Goal: Task Accomplishment & Management: Use online tool/utility

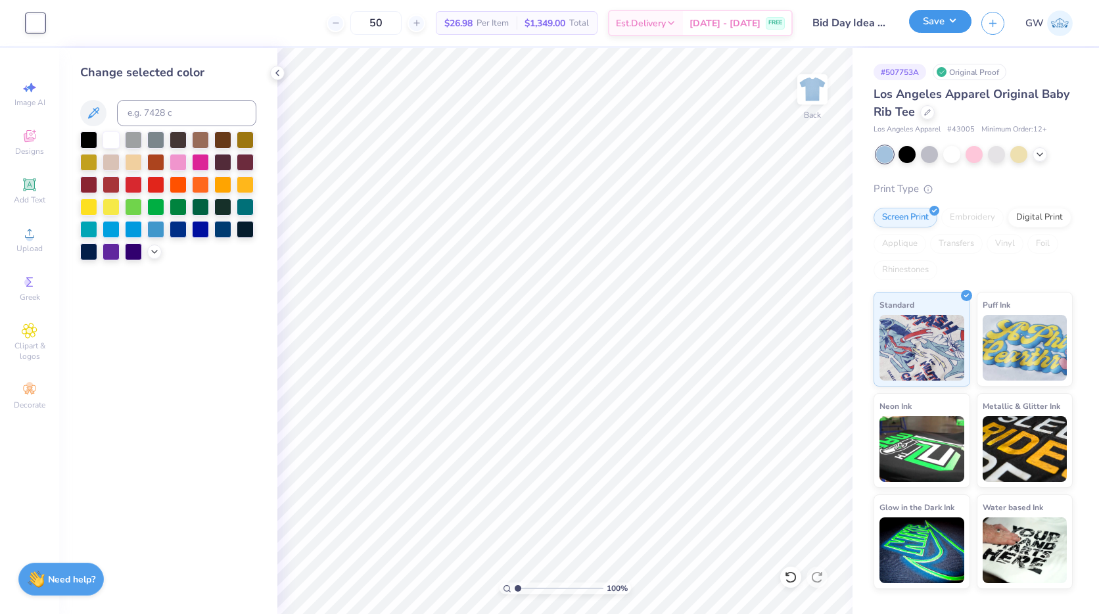
click at [961, 30] on button "Save" at bounding box center [940, 21] width 62 height 23
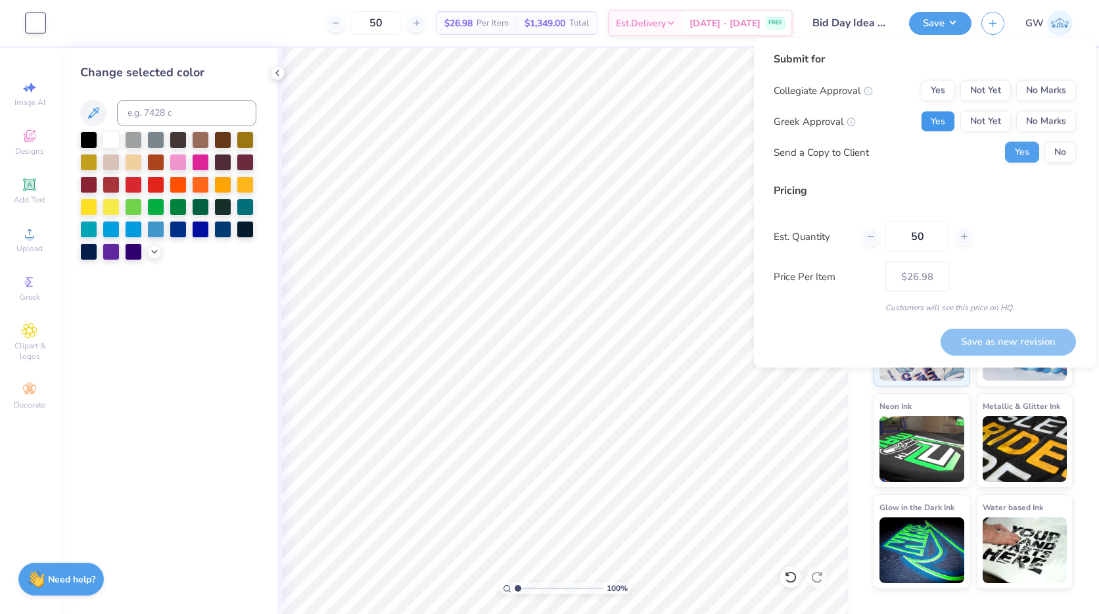
click at [946, 126] on button "Yes" at bounding box center [938, 121] width 34 height 21
click at [1055, 91] on button "No Marks" at bounding box center [1047, 90] width 60 height 21
click at [984, 335] on button "Save as new revision" at bounding box center [1008, 341] width 135 height 27
type input "$26.98"
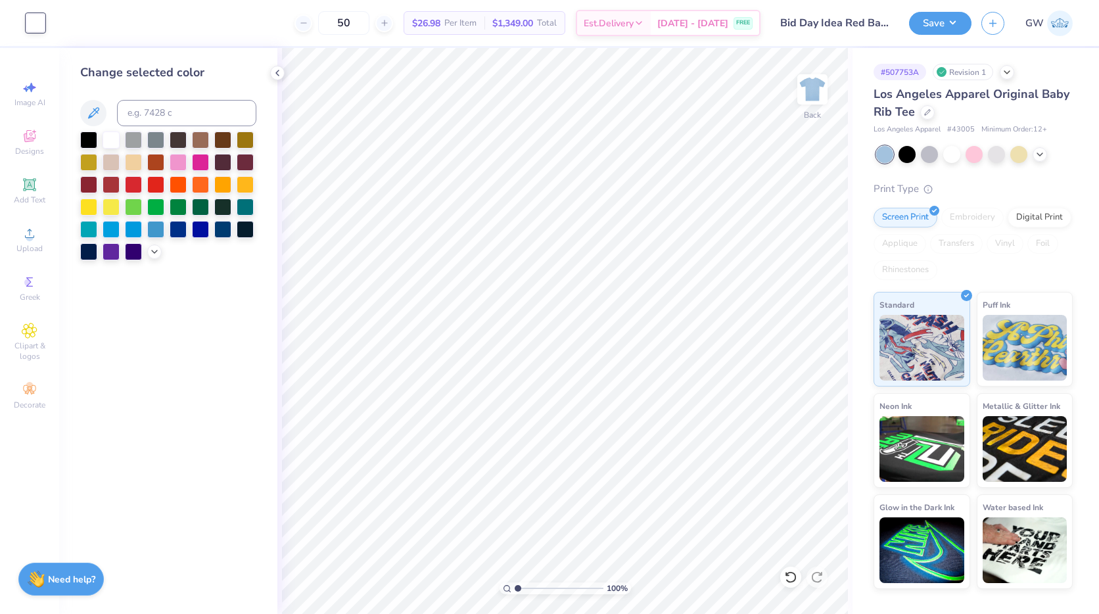
click at [846, 29] on input "Bid Day Idea Red Baby Tee Phi Mu" at bounding box center [835, 23] width 129 height 26
click at [880, 23] on input "Bid Day Idea Red Baby Tee Phi Mu" at bounding box center [835, 23] width 129 height 26
click at [942, 23] on button "Save" at bounding box center [940, 21] width 62 height 23
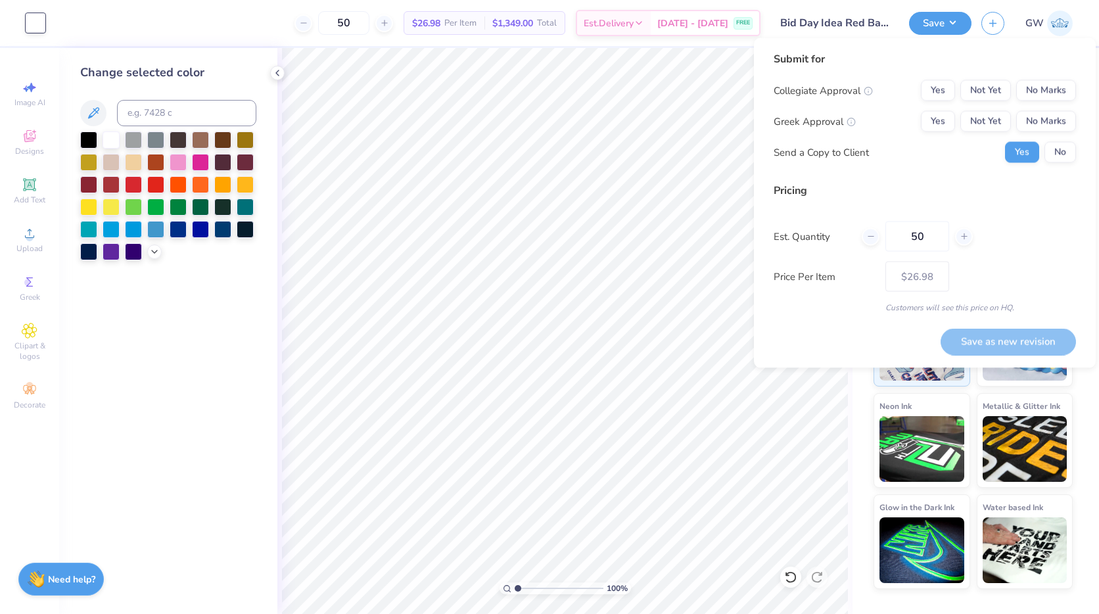
click at [876, 31] on input "Bid Day Idea Red Baby Tee Phi Mu" at bounding box center [835, 23] width 129 height 26
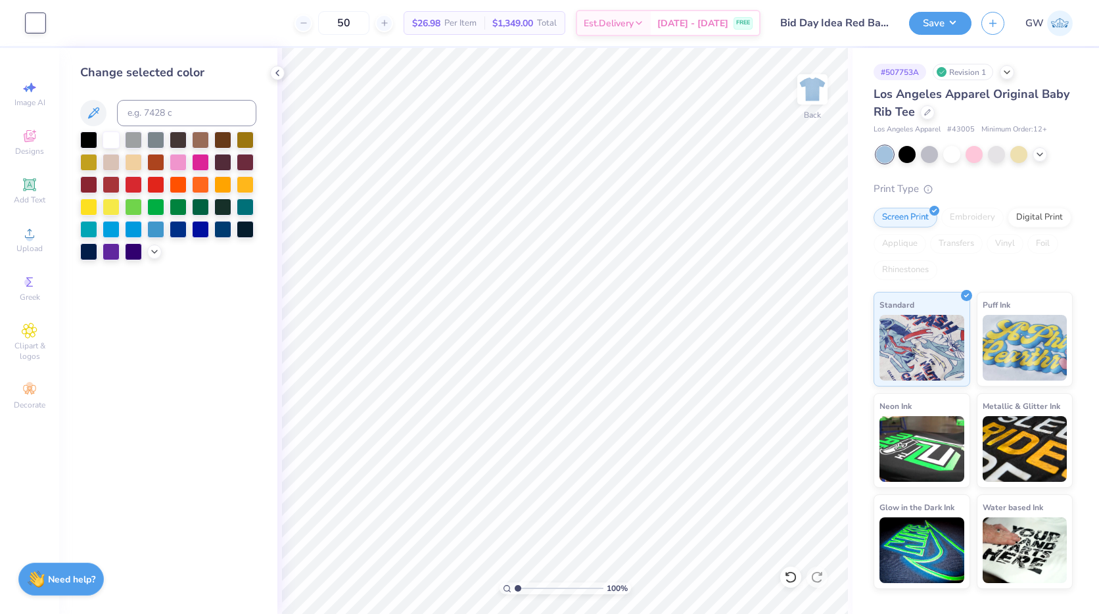
click at [876, 31] on input "Bid Day Idea Red Baby Tee Phi Mu" at bounding box center [835, 23] width 129 height 26
click at [869, 26] on input "Bid Day Idea Red Baby Tee Phi Mu" at bounding box center [835, 23] width 129 height 26
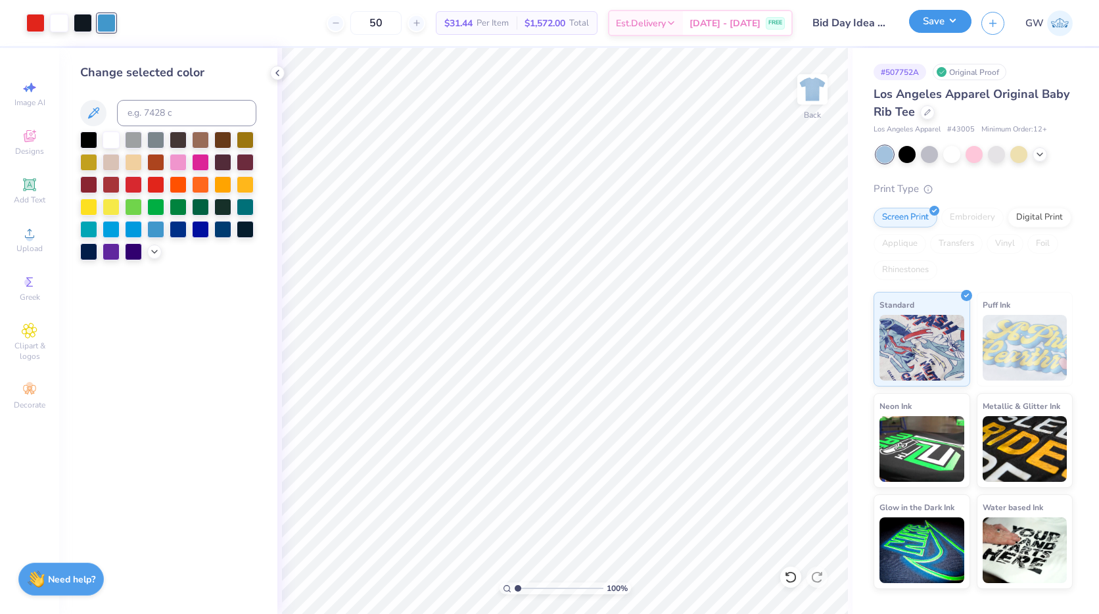
click at [950, 24] on button "Save" at bounding box center [940, 21] width 62 height 23
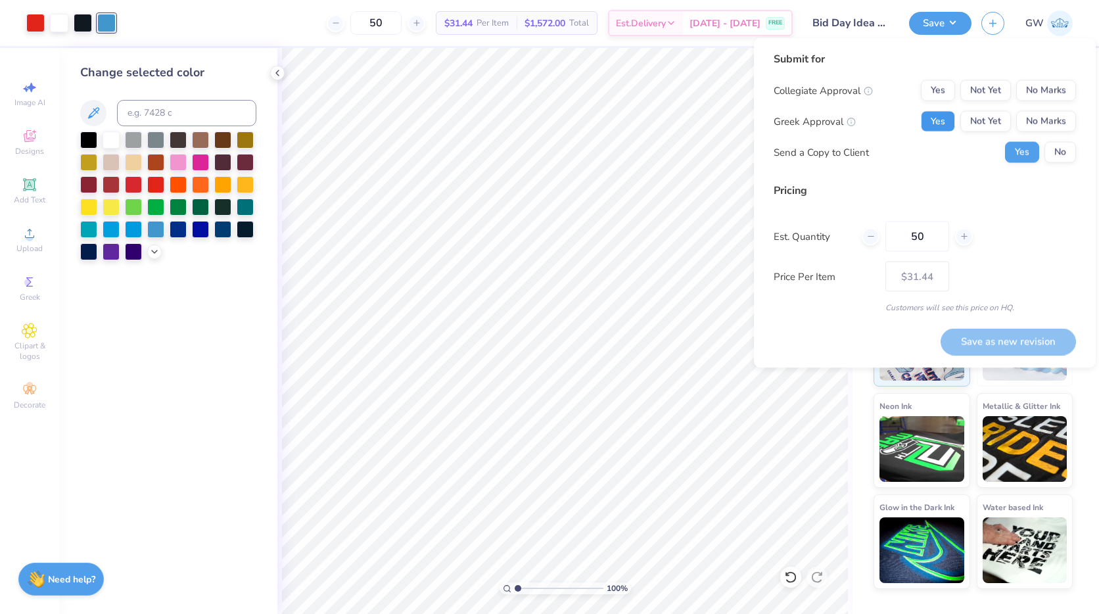
click at [947, 116] on button "Yes" at bounding box center [938, 121] width 34 height 21
click at [1051, 92] on button "No Marks" at bounding box center [1047, 90] width 60 height 21
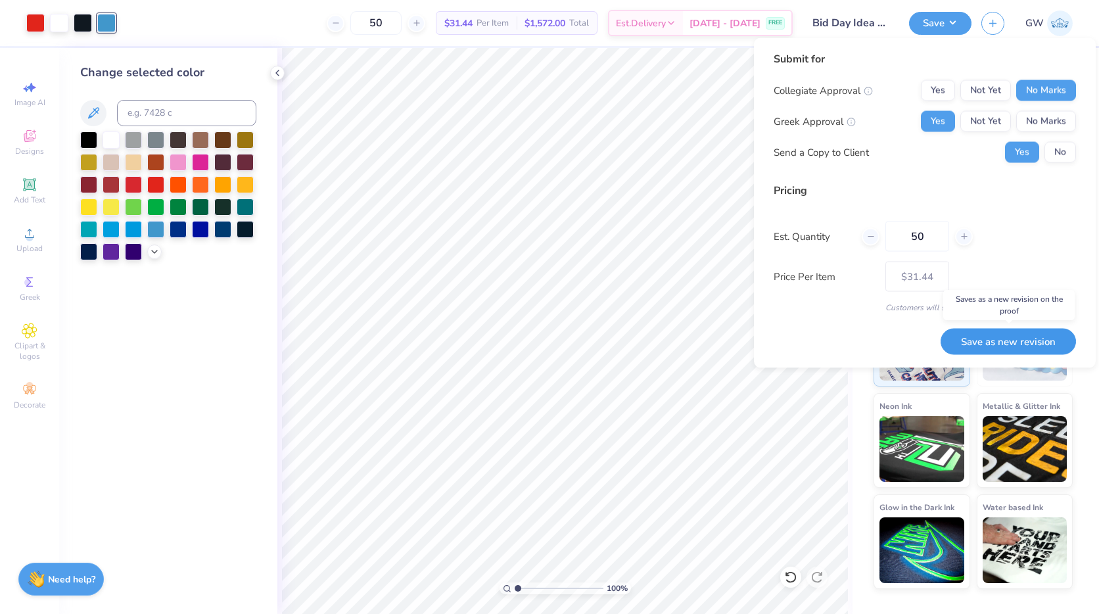
click at [991, 337] on button "Save as new revision" at bounding box center [1008, 341] width 135 height 27
type input "$31.44"
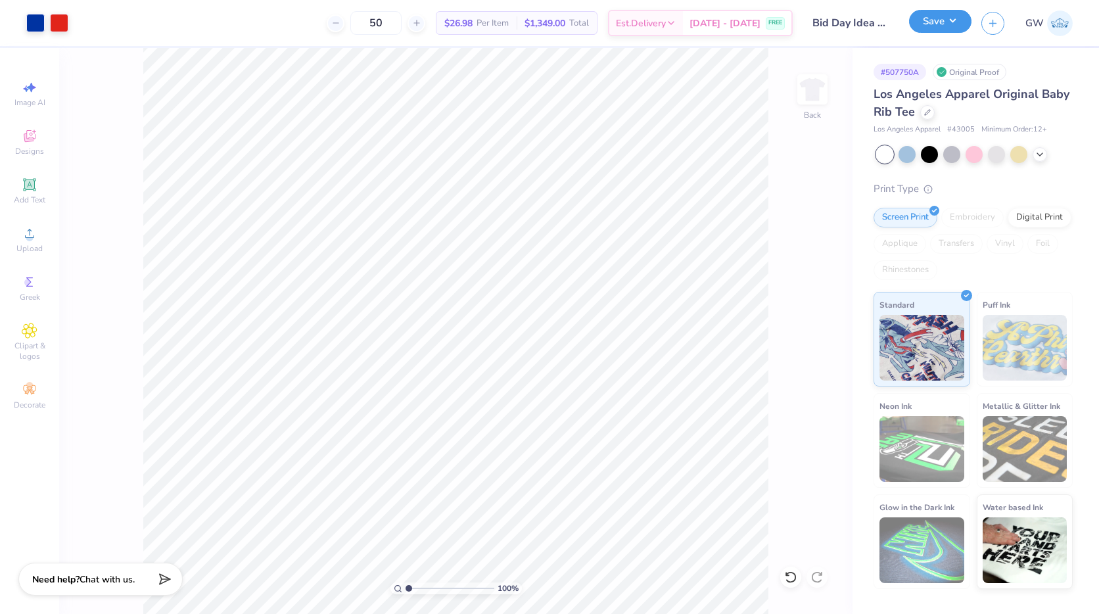
click at [951, 30] on button "Save" at bounding box center [940, 21] width 62 height 23
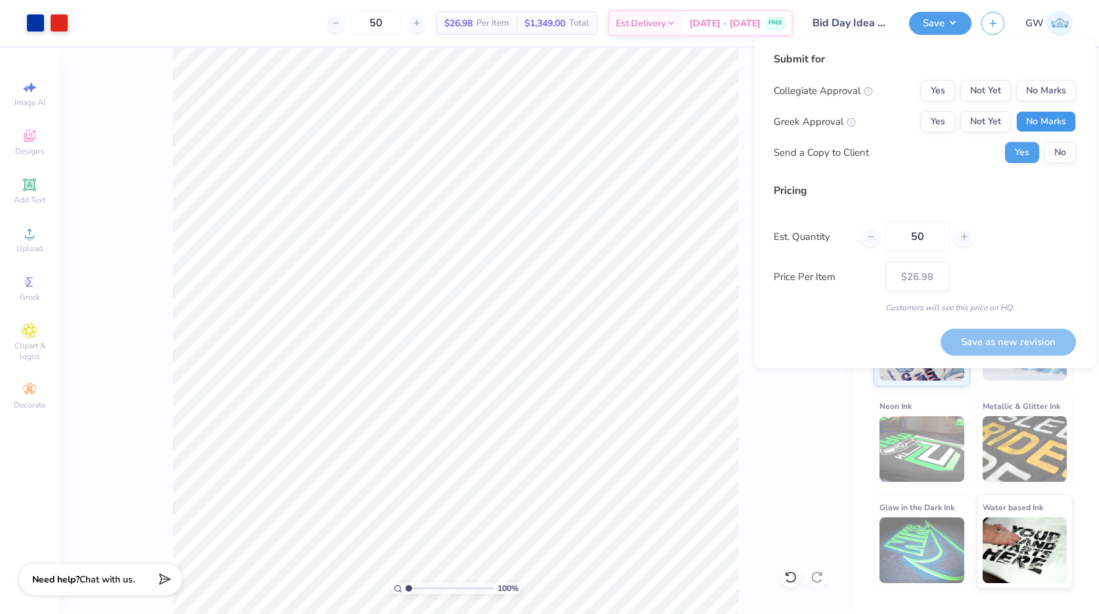
click at [1047, 118] on button "No Marks" at bounding box center [1047, 121] width 60 height 21
click at [936, 89] on button "Yes" at bounding box center [938, 90] width 34 height 21
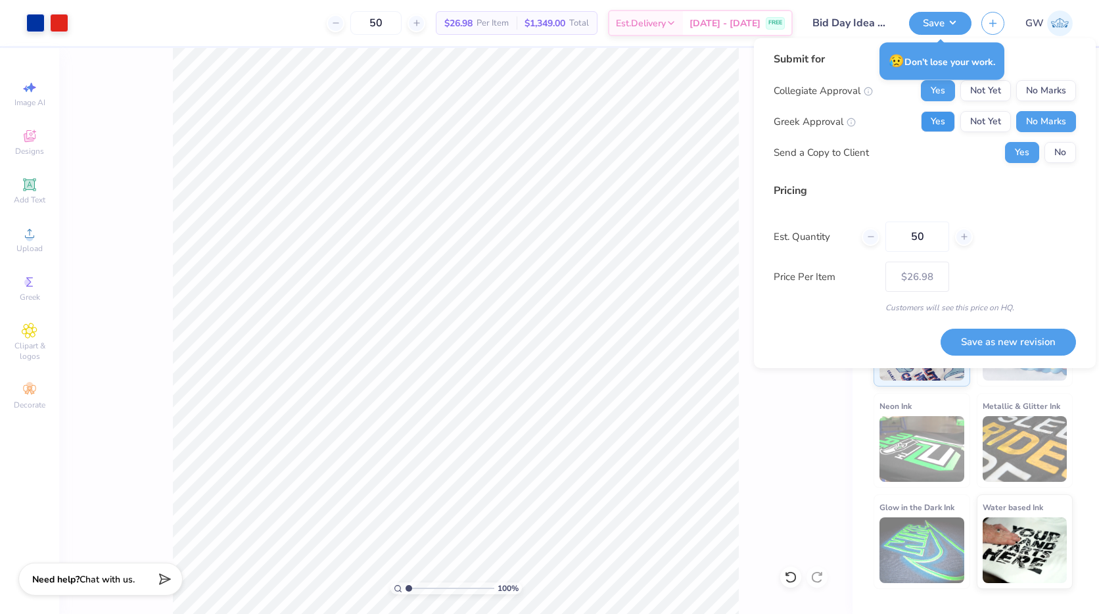
click at [942, 124] on button "Yes" at bounding box center [938, 121] width 34 height 21
click at [1044, 96] on button "No Marks" at bounding box center [1047, 90] width 60 height 21
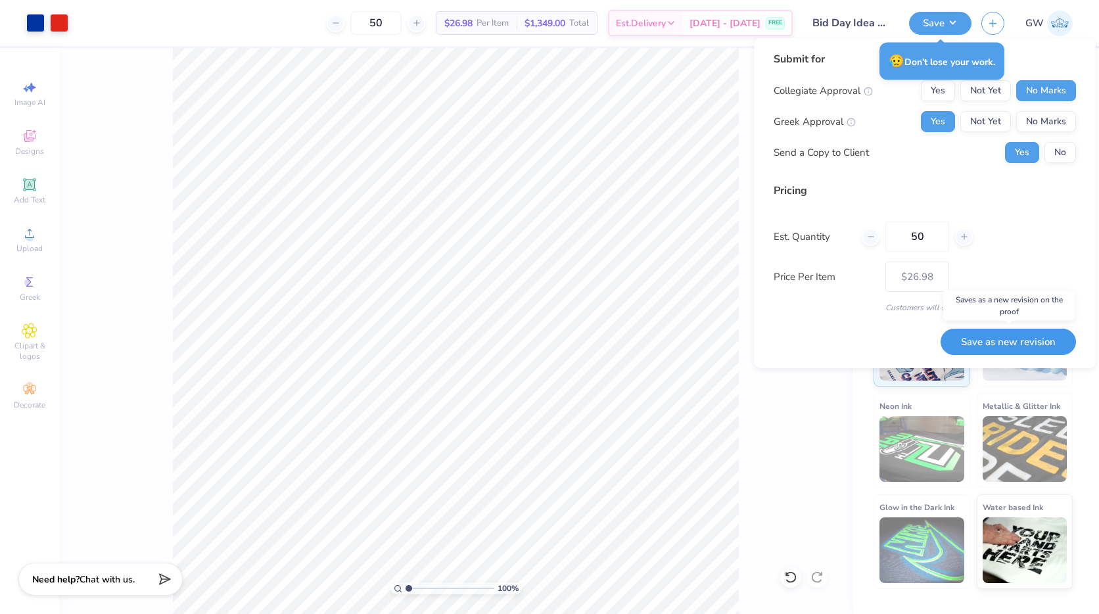
click at [988, 335] on button "Save as new revision" at bounding box center [1008, 342] width 135 height 27
type input "$26.98"
